Goal: Information Seeking & Learning: Learn about a topic

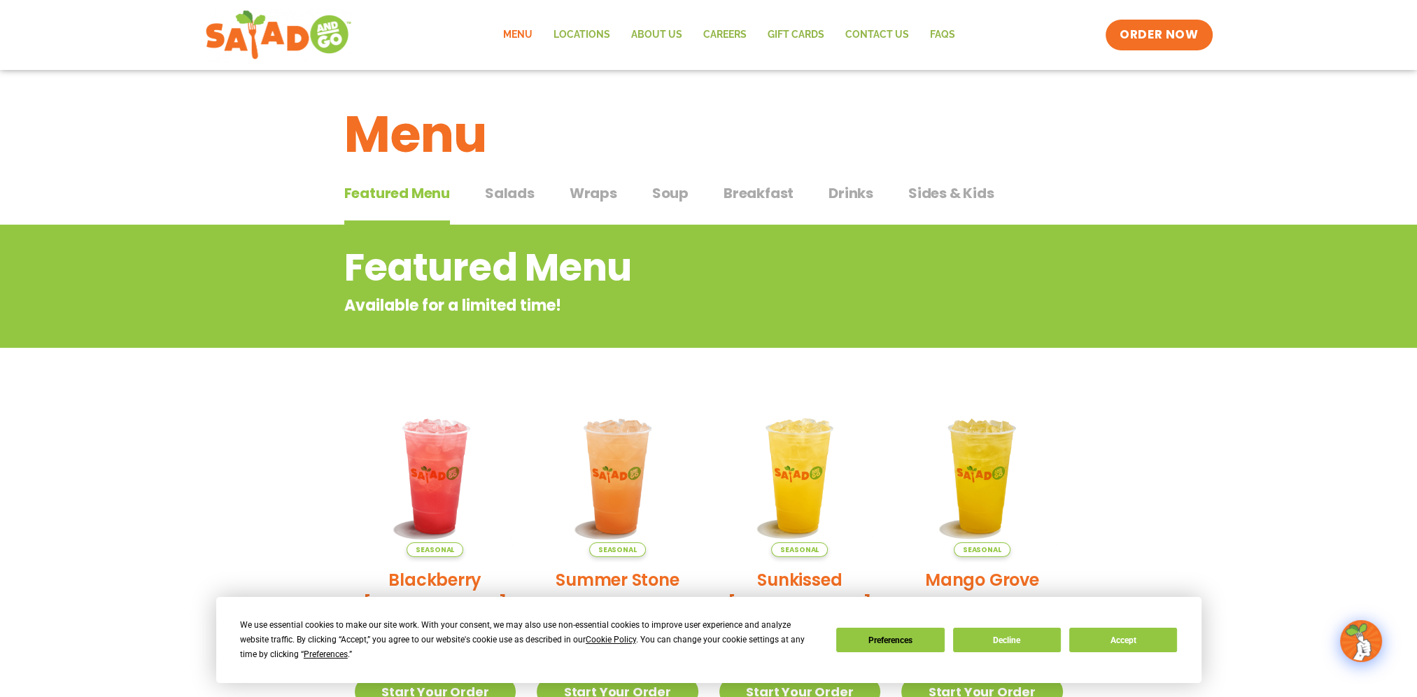
click at [766, 188] on span "Breakfast" at bounding box center [759, 193] width 70 height 21
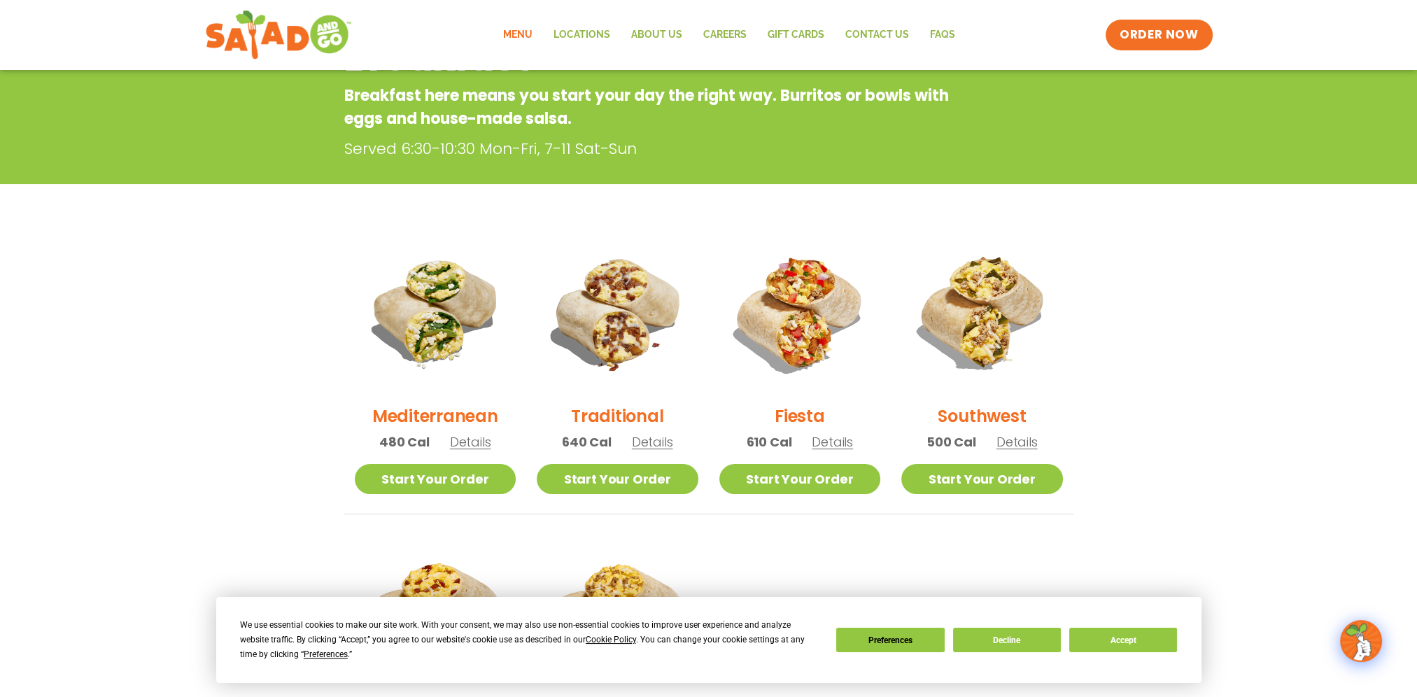
scroll to position [280, 0]
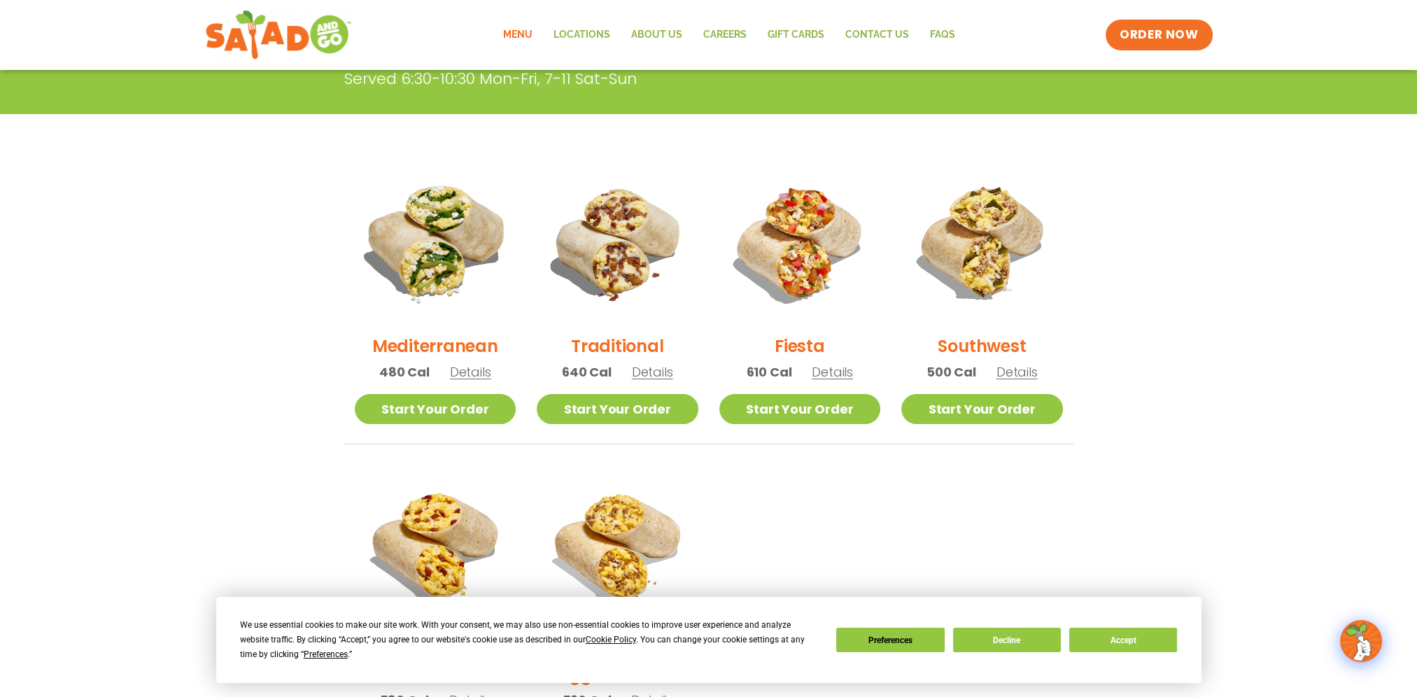
click at [457, 220] on img at bounding box center [435, 243] width 190 height 190
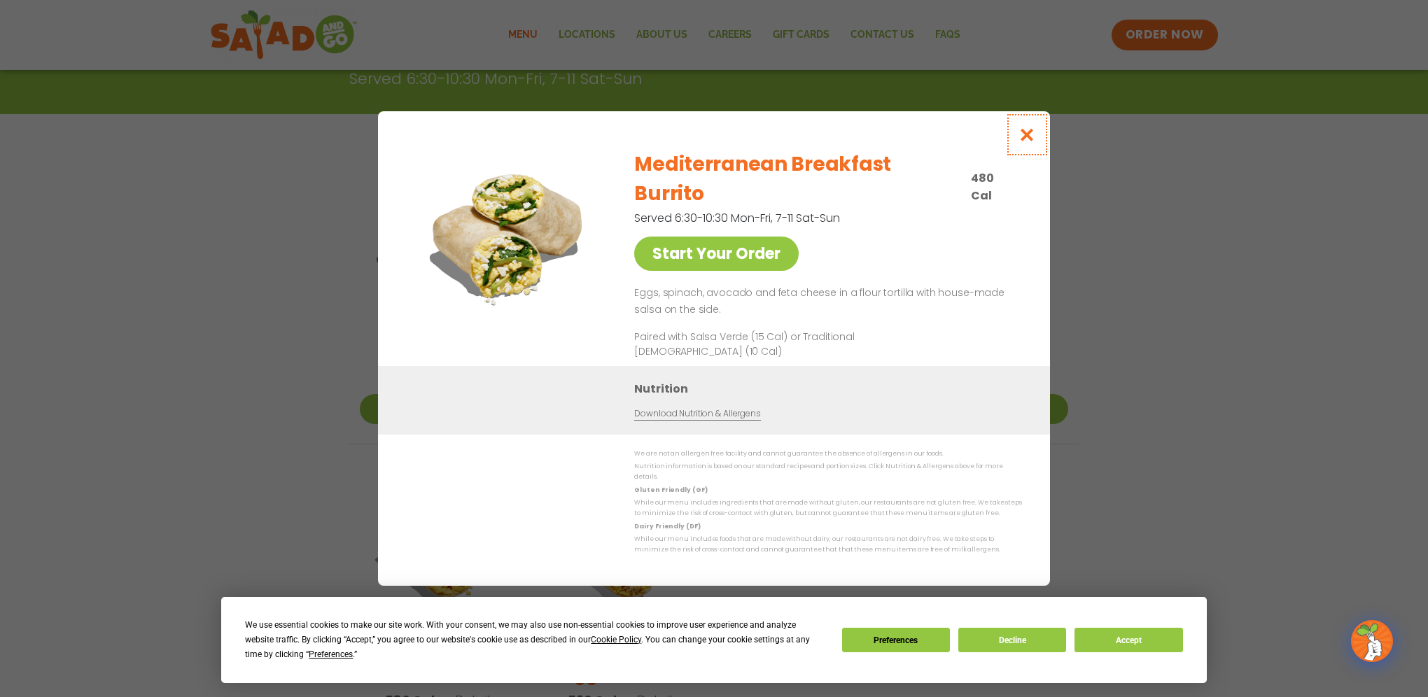
click at [1031, 142] on icon "Close modal" at bounding box center [1026, 134] width 17 height 15
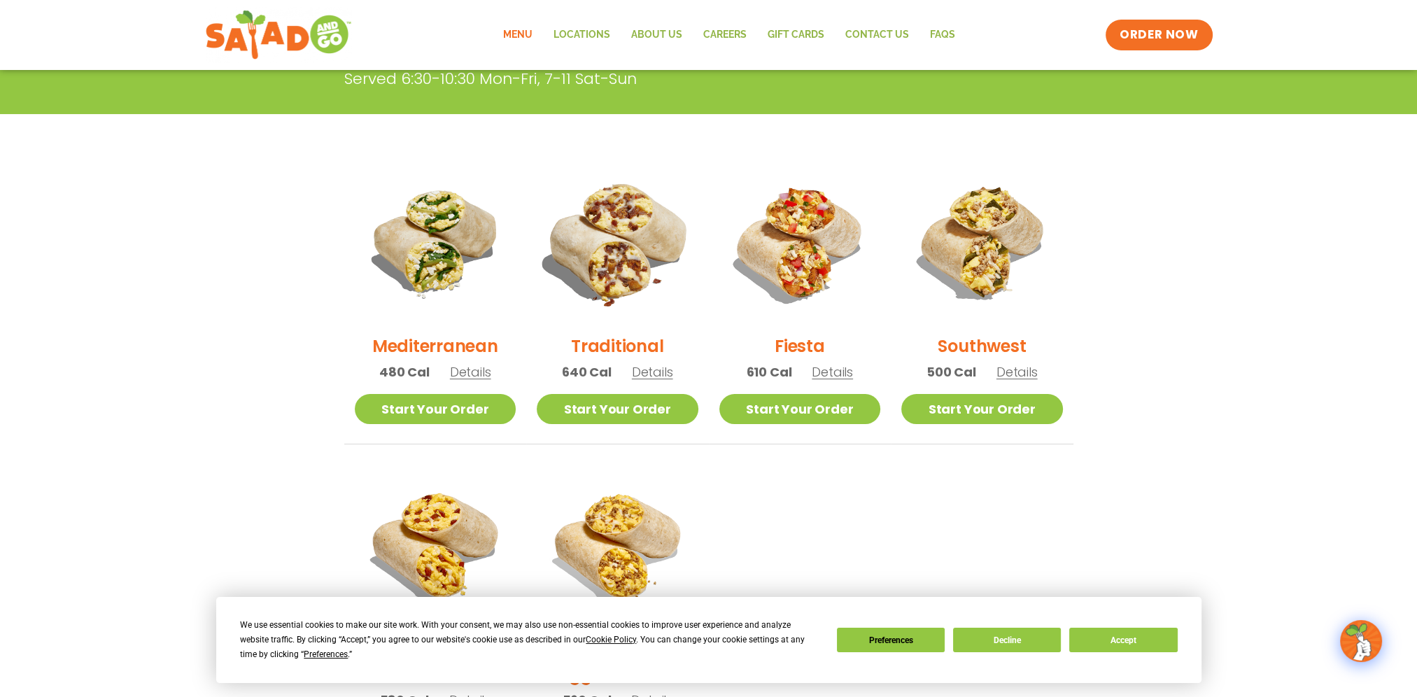
click at [577, 239] on img at bounding box center [618, 243] width 190 height 190
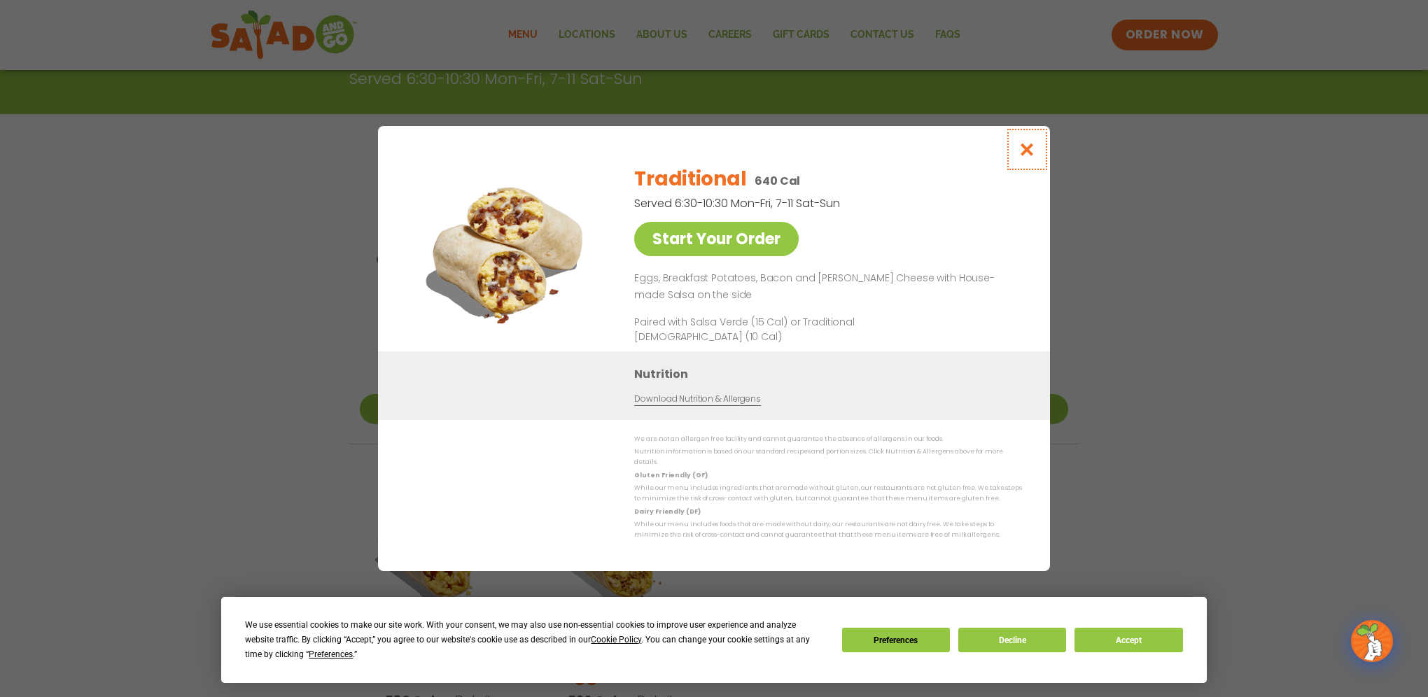
click at [1033, 155] on icon "Close modal" at bounding box center [1026, 149] width 17 height 15
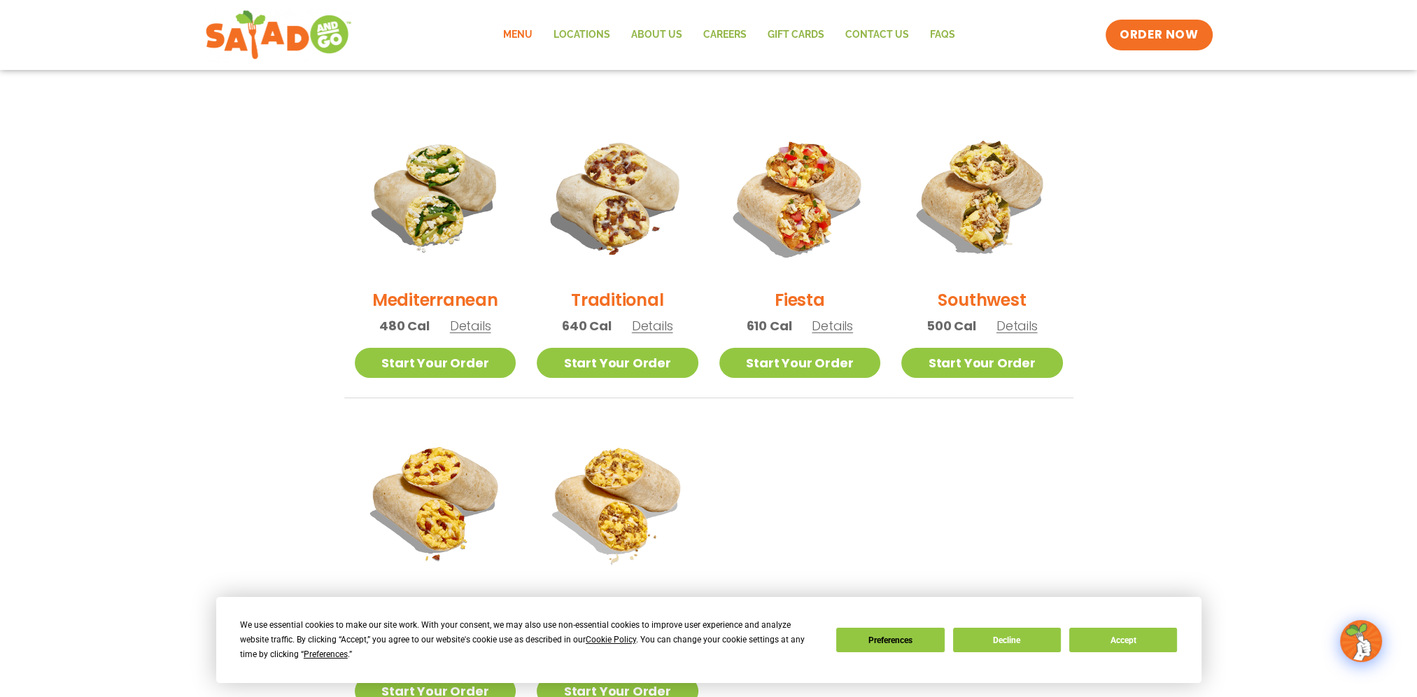
scroll to position [350, 0]
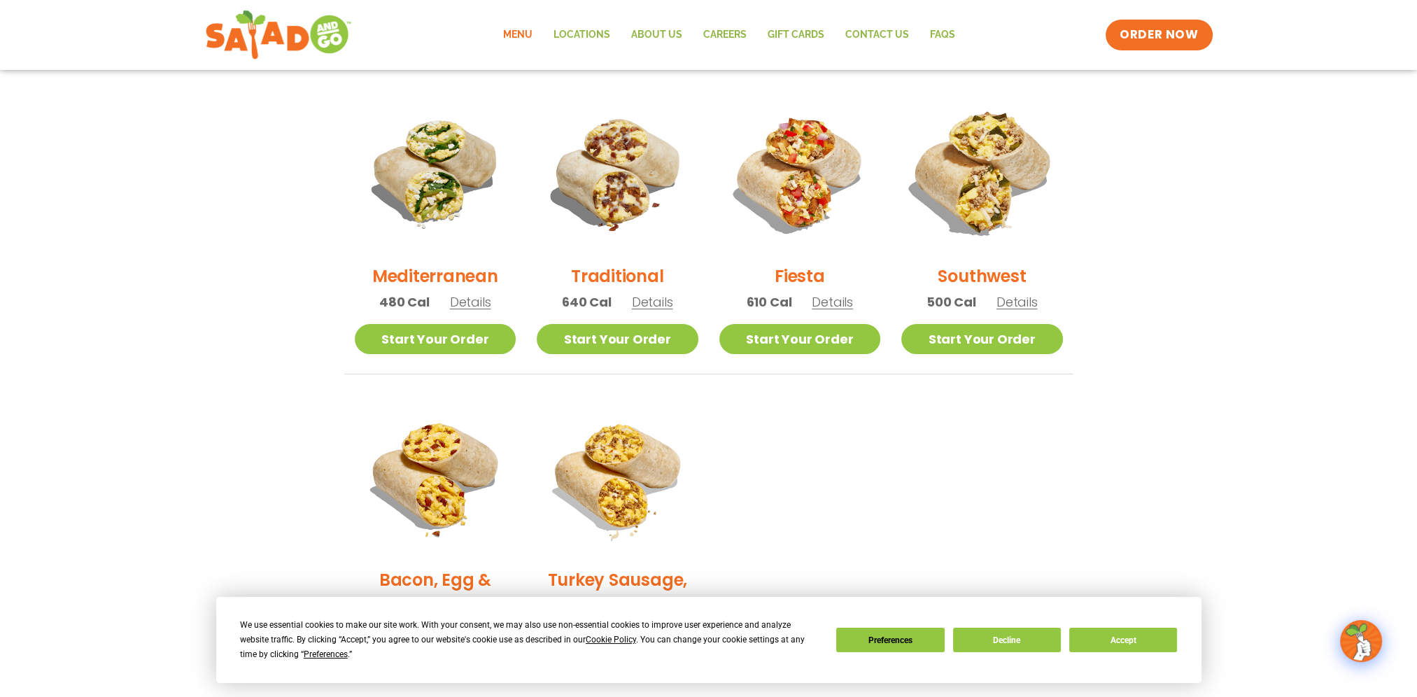
click at [922, 199] on img at bounding box center [982, 173] width 190 height 190
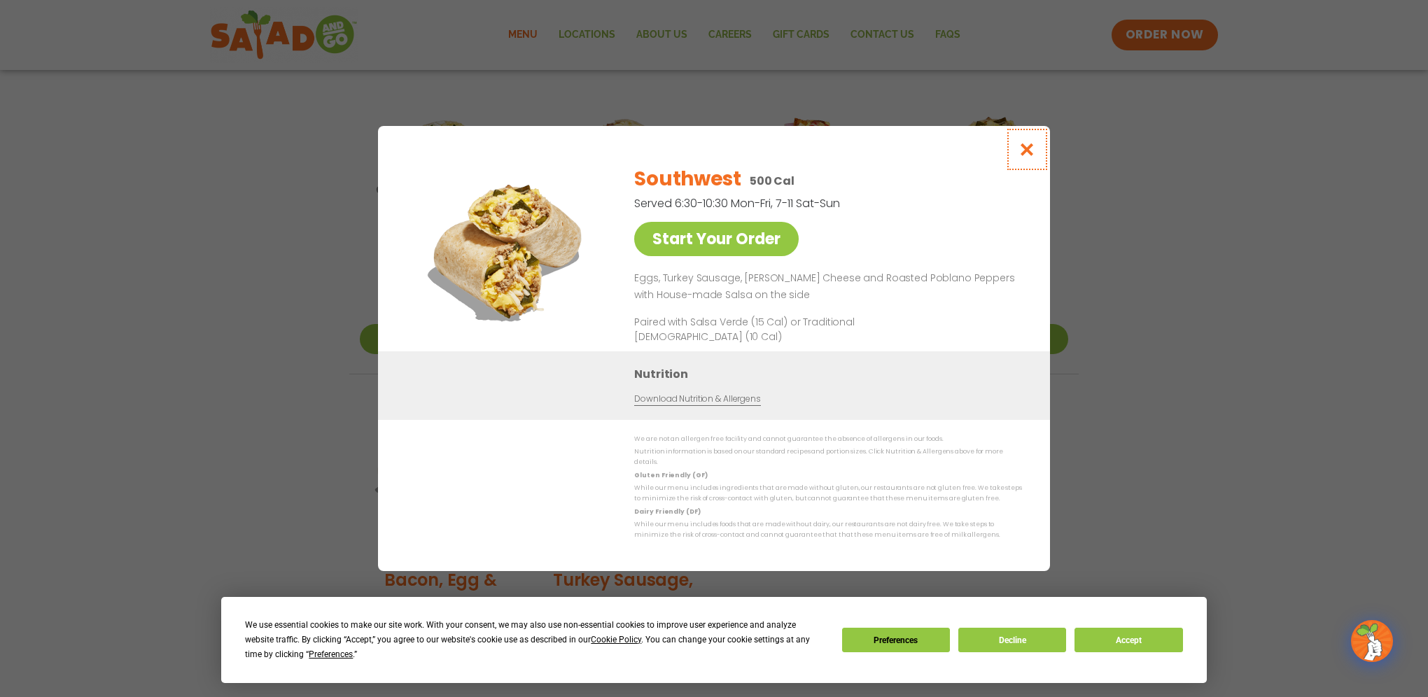
click at [1035, 156] on icon "Close modal" at bounding box center [1026, 149] width 17 height 15
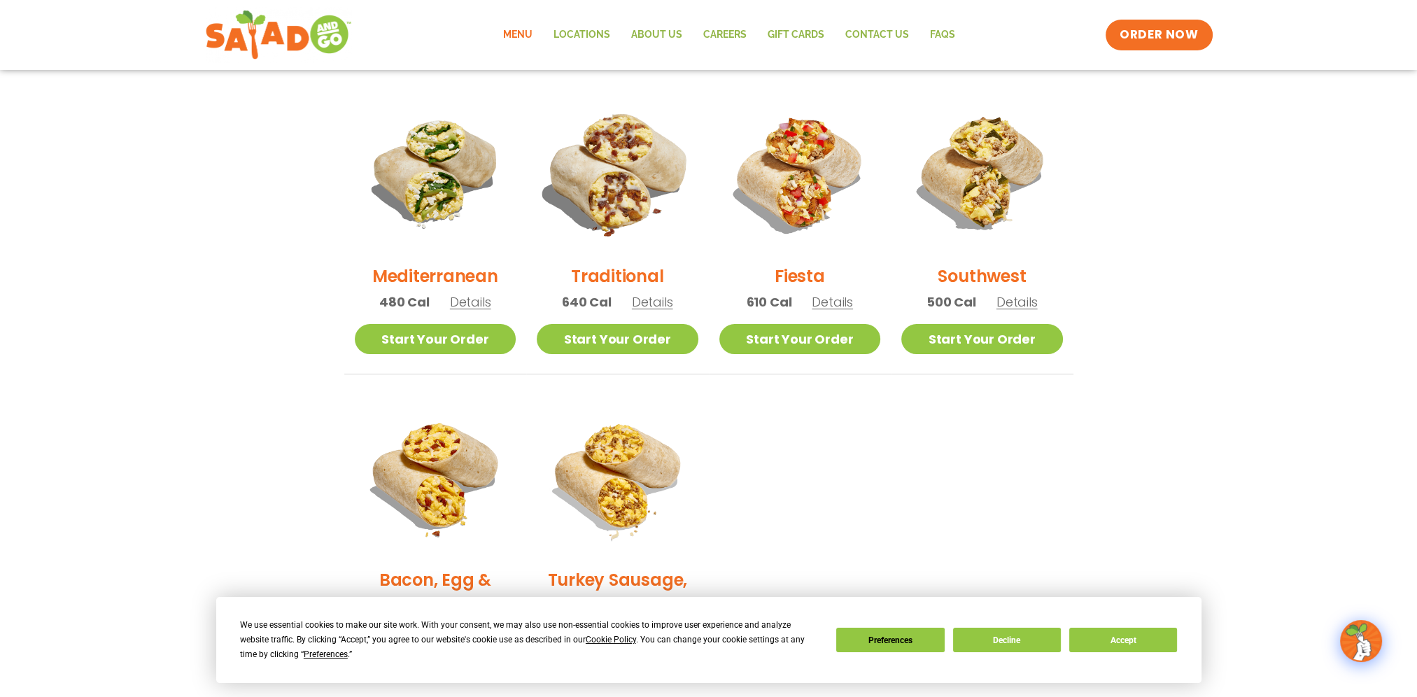
click at [632, 174] on img at bounding box center [618, 173] width 190 height 190
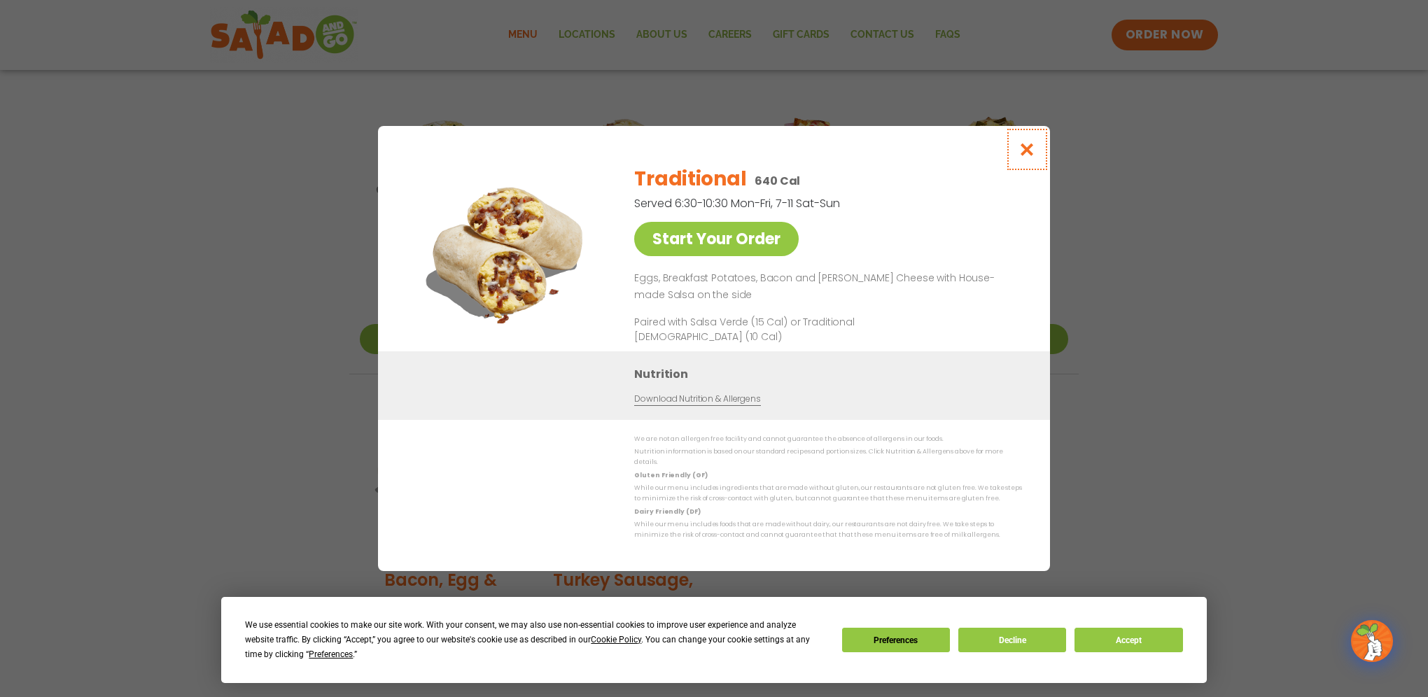
click at [1022, 155] on icon "Close modal" at bounding box center [1026, 149] width 17 height 15
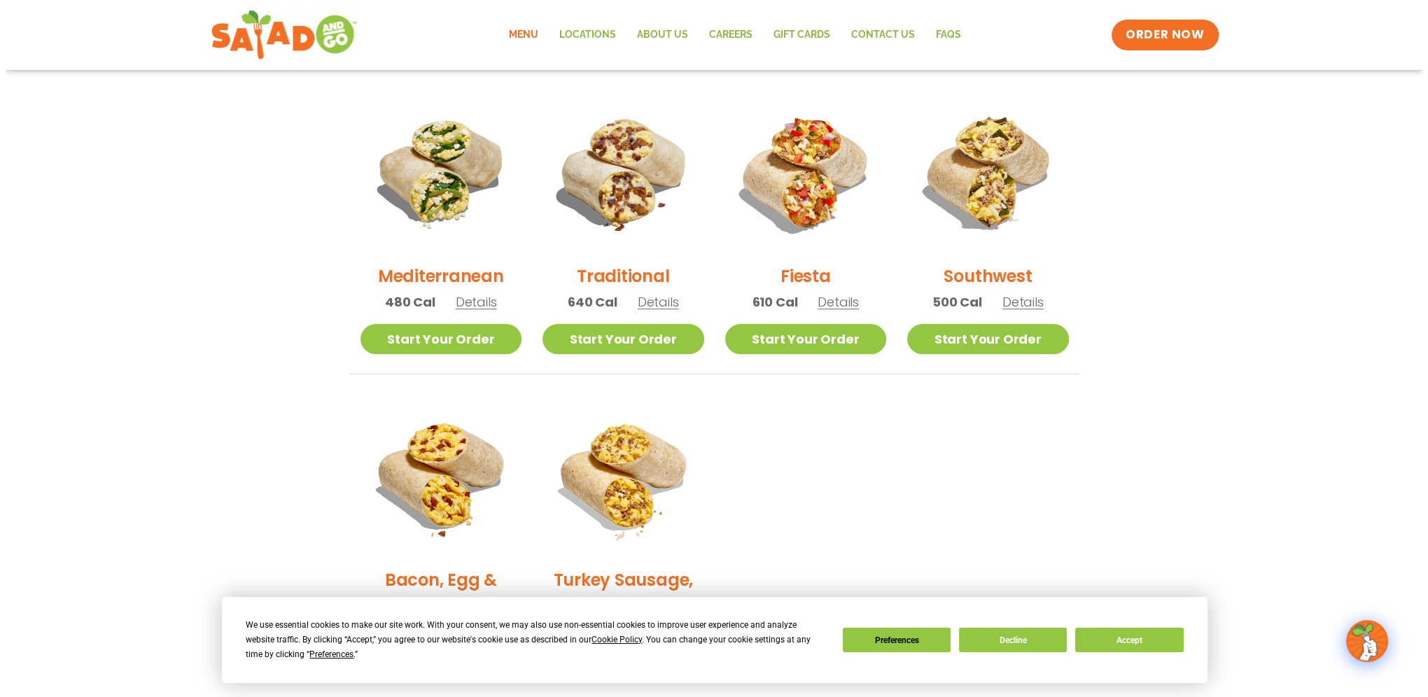
scroll to position [420, 0]
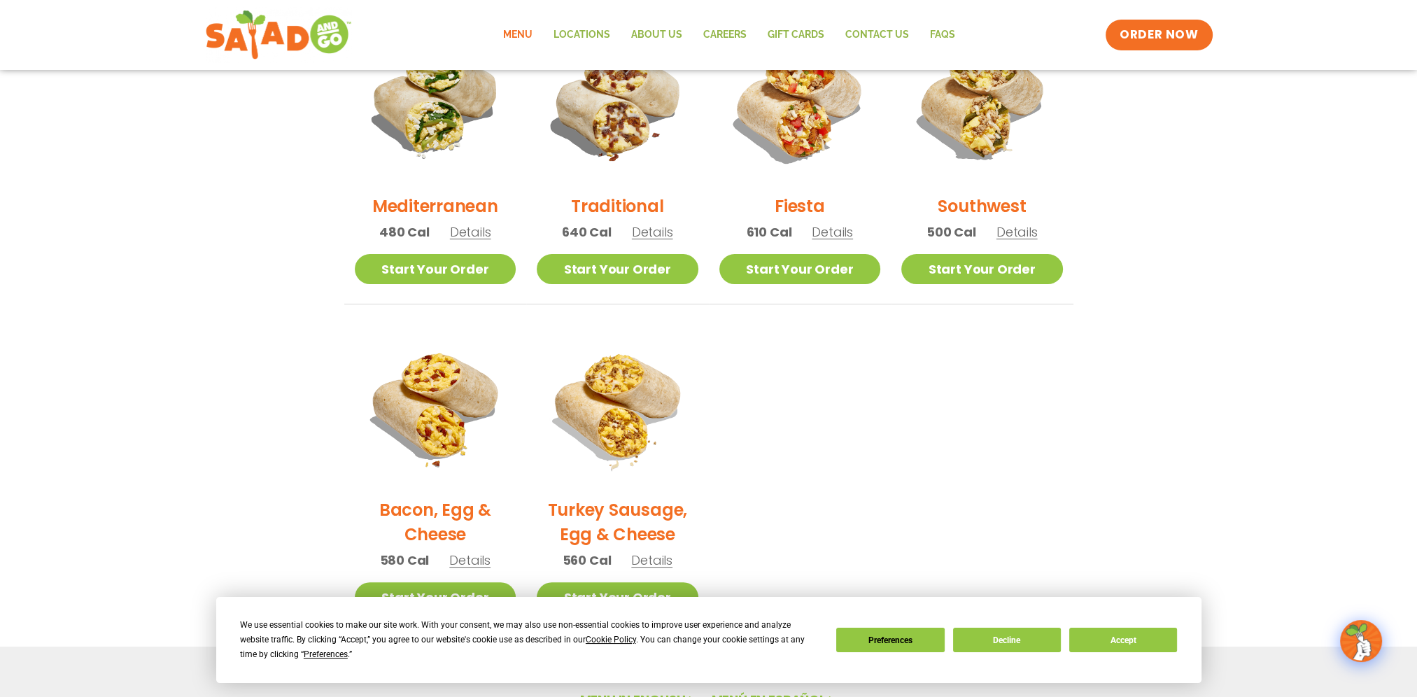
click at [647, 407] on img at bounding box center [618, 406] width 162 height 162
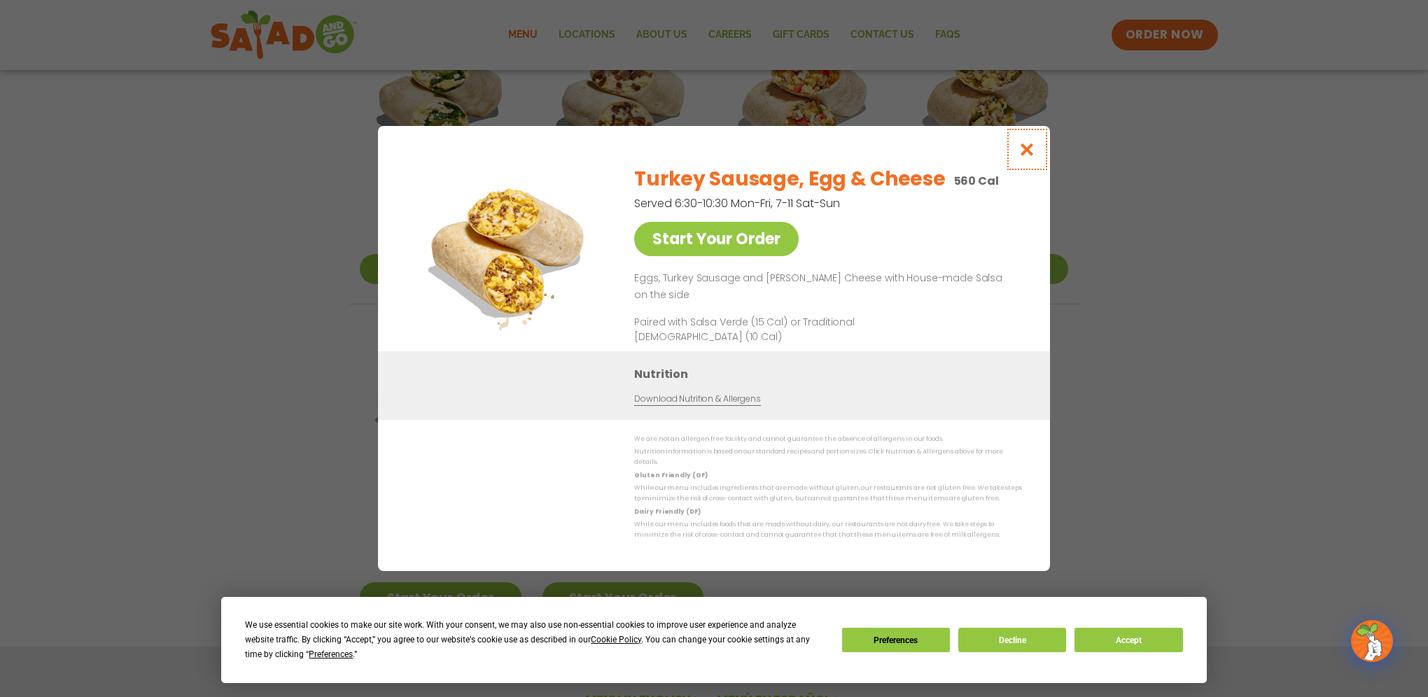
click at [1033, 157] on icon "Close modal" at bounding box center [1026, 149] width 17 height 15
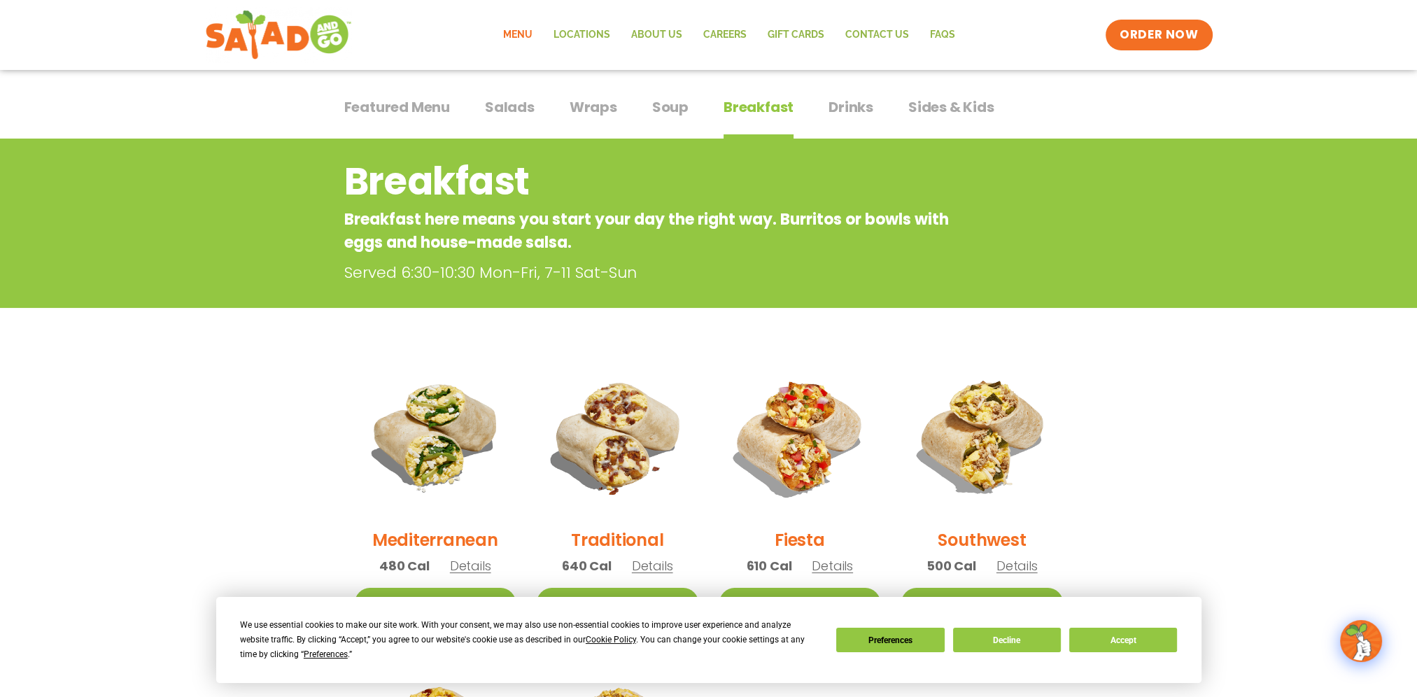
scroll to position [0, 0]
